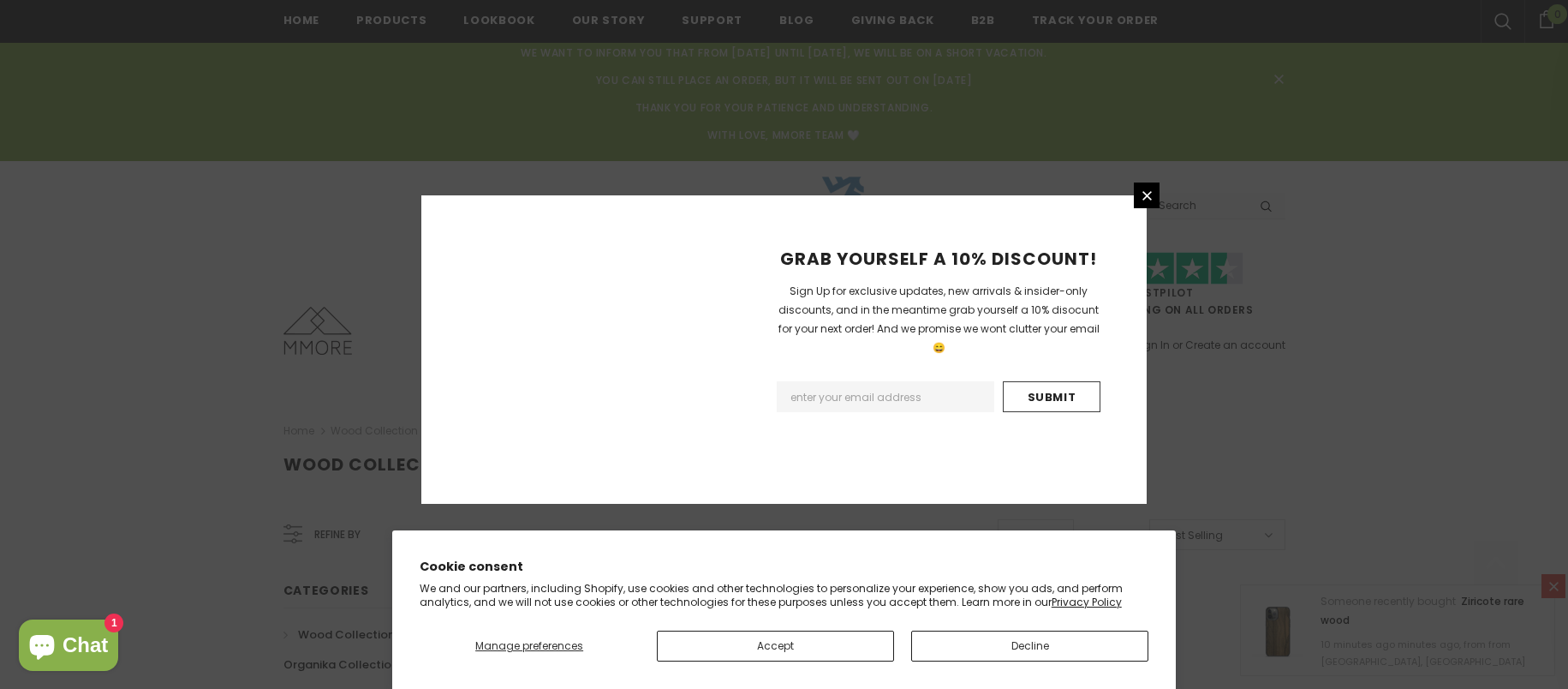
scroll to position [1228, 0]
